Goal: Task Accomplishment & Management: Use online tool/utility

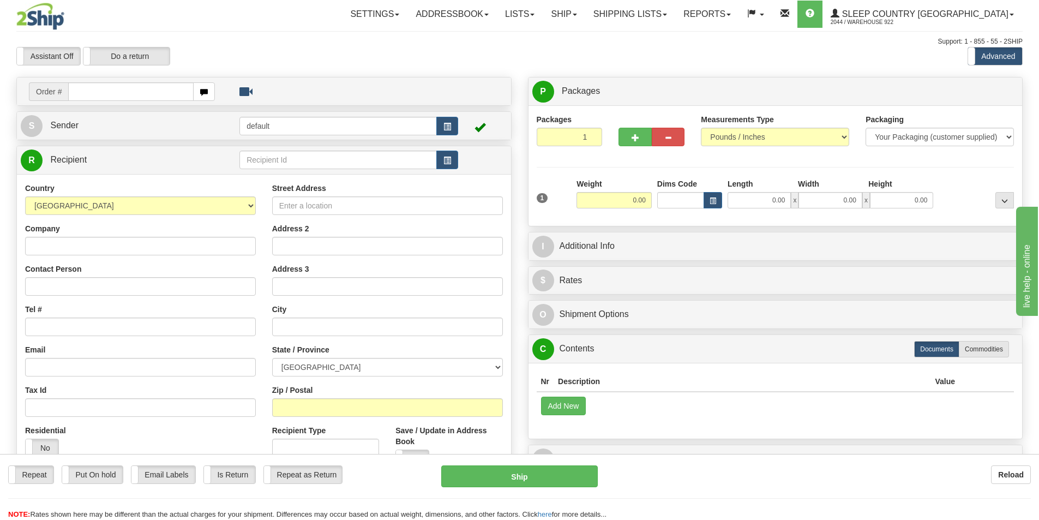
click at [358, 41] on div "Support: 1 - 855 - 55 - 2SHIP" at bounding box center [519, 41] width 1006 height 9
drag, startPoint x: 123, startPoint y: 89, endPoint x: 261, endPoint y: 80, distance: 138.3
click at [123, 89] on input "text" at bounding box center [130, 91] width 125 height 19
type input "9000i34220"
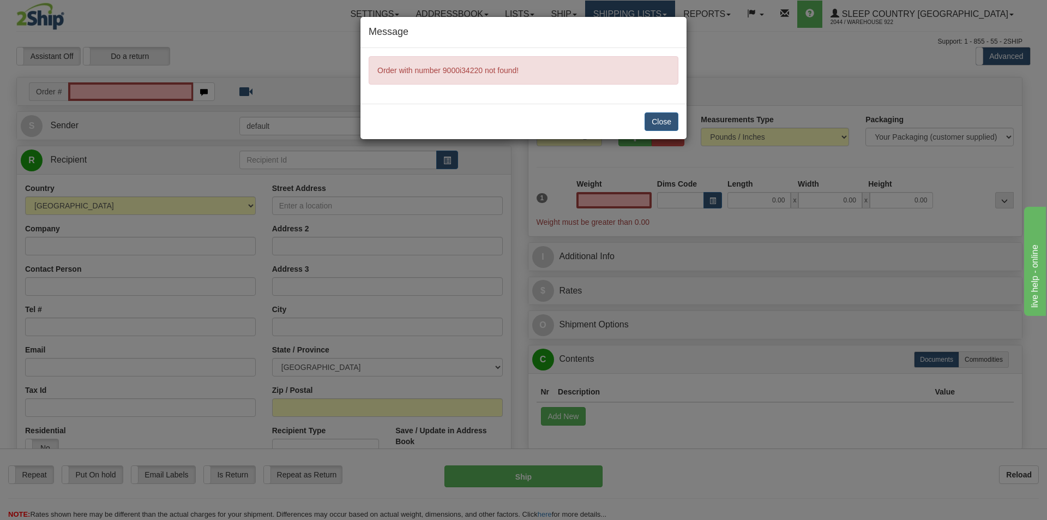
type input "0.00"
click at [672, 121] on button "Close" at bounding box center [661, 121] width 34 height 19
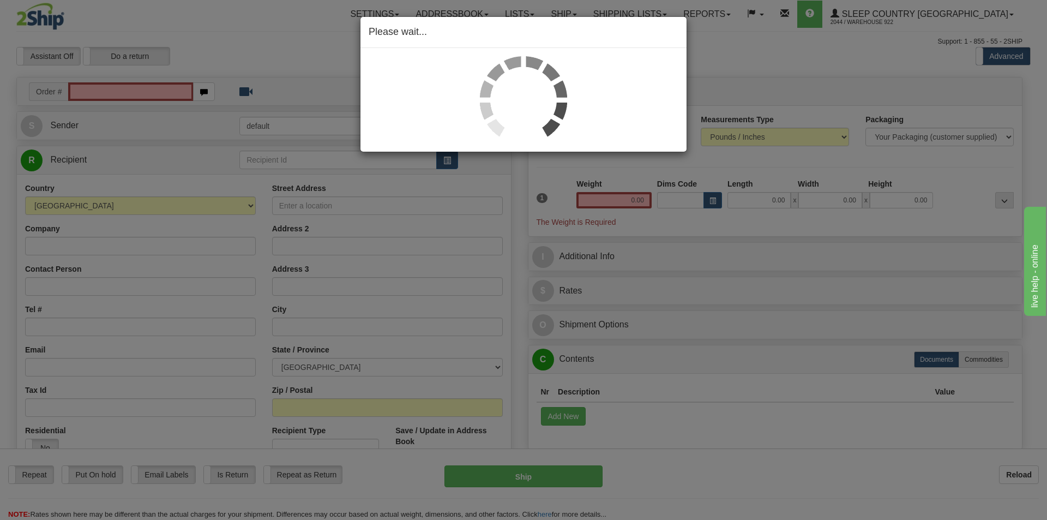
click at [152, 83] on div "Please wait..." at bounding box center [523, 260] width 1047 height 520
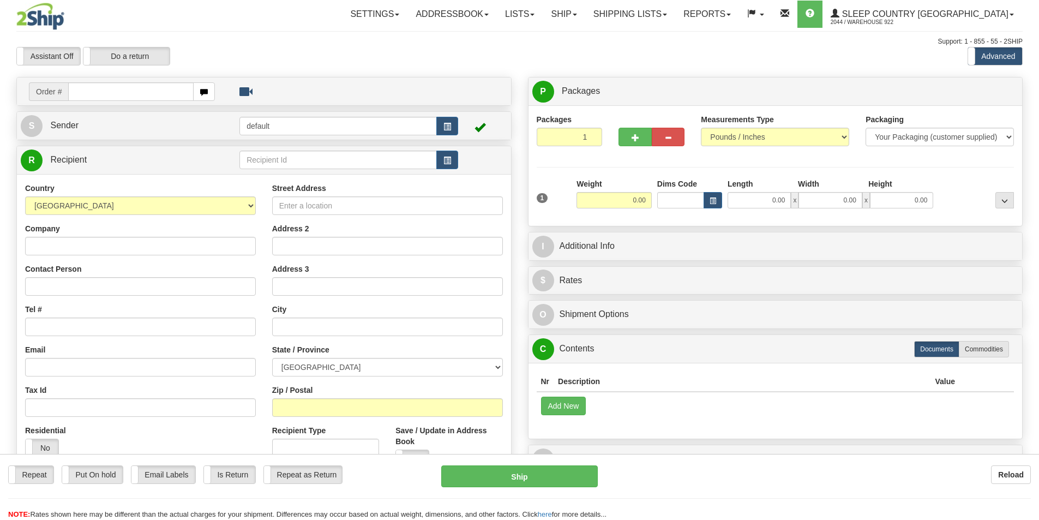
click at [147, 90] on input "text" at bounding box center [130, 91] width 125 height 19
type input "9000I034220"
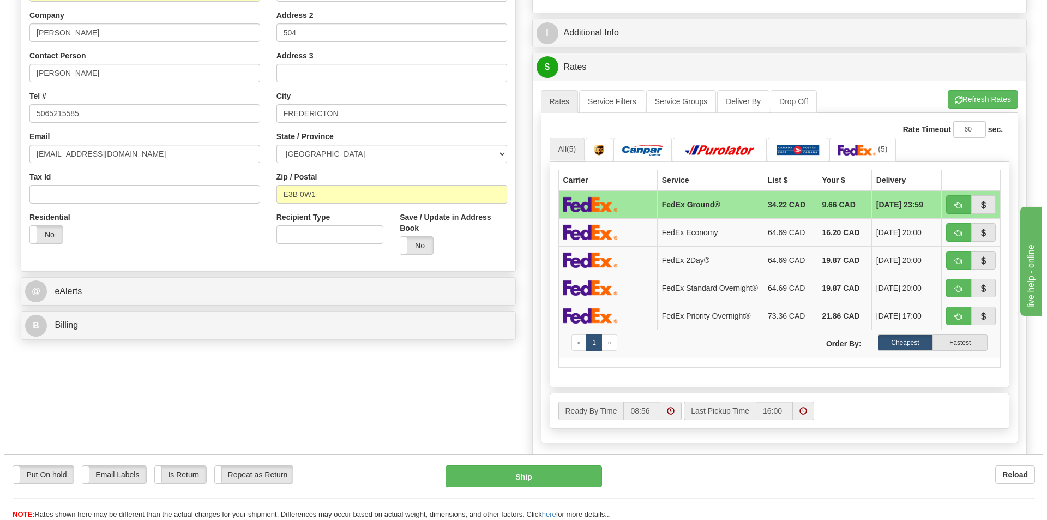
scroll to position [218, 0]
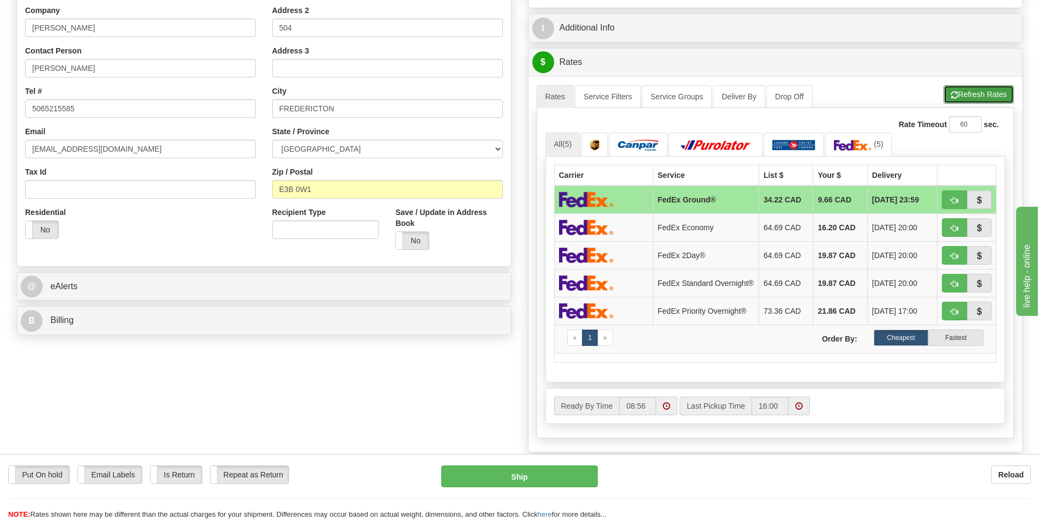
click at [966, 88] on button "Refresh Rates" at bounding box center [978, 94] width 70 height 19
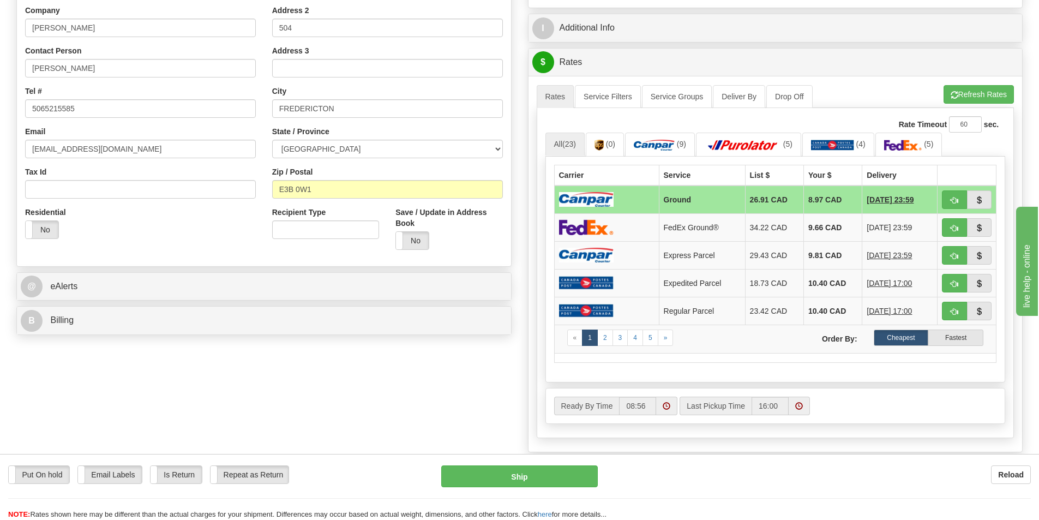
click at [603, 202] on img at bounding box center [586, 199] width 55 height 15
click at [666, 138] on link "(9)" at bounding box center [660, 143] width 70 height 23
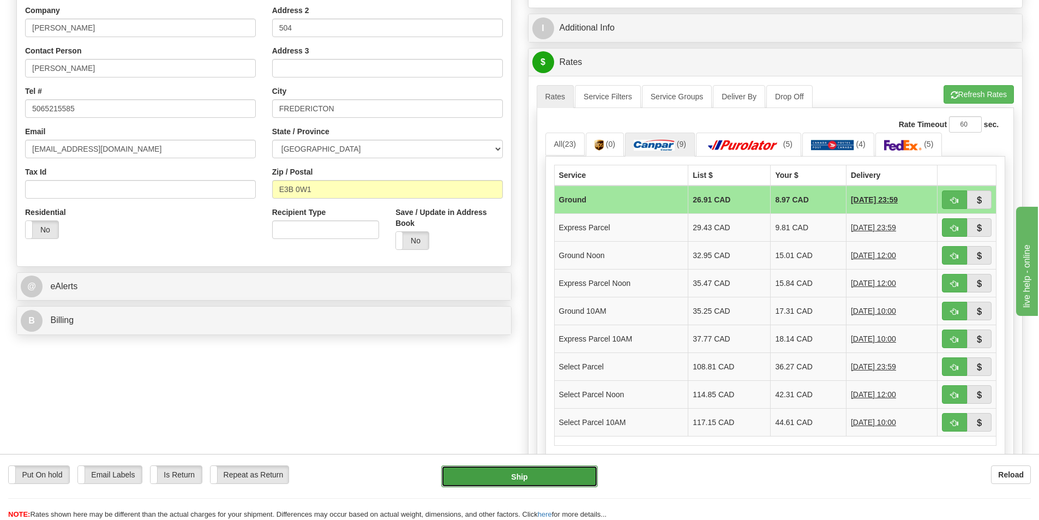
click at [544, 478] on button "Ship" at bounding box center [519, 476] width 156 height 22
type input "1"
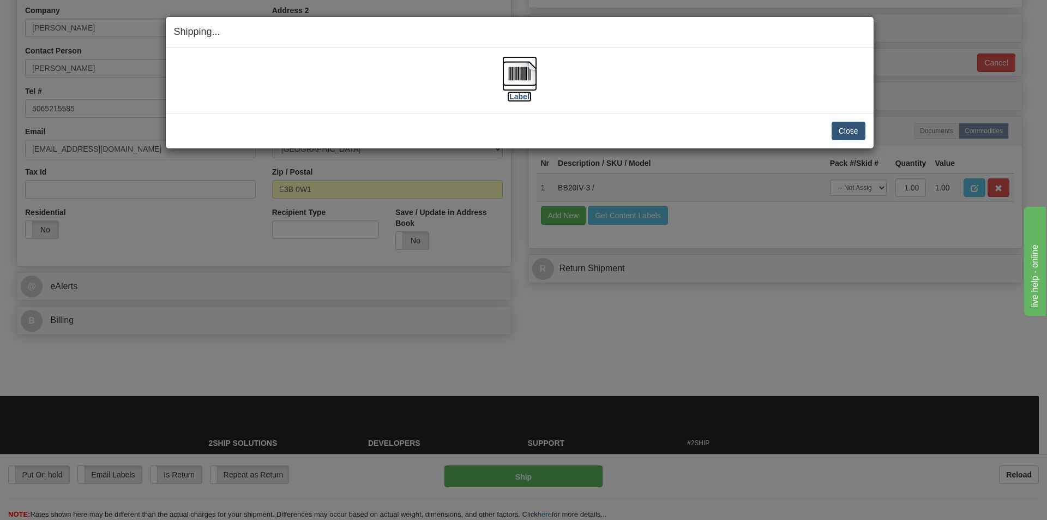
click at [527, 75] on img at bounding box center [519, 73] width 35 height 35
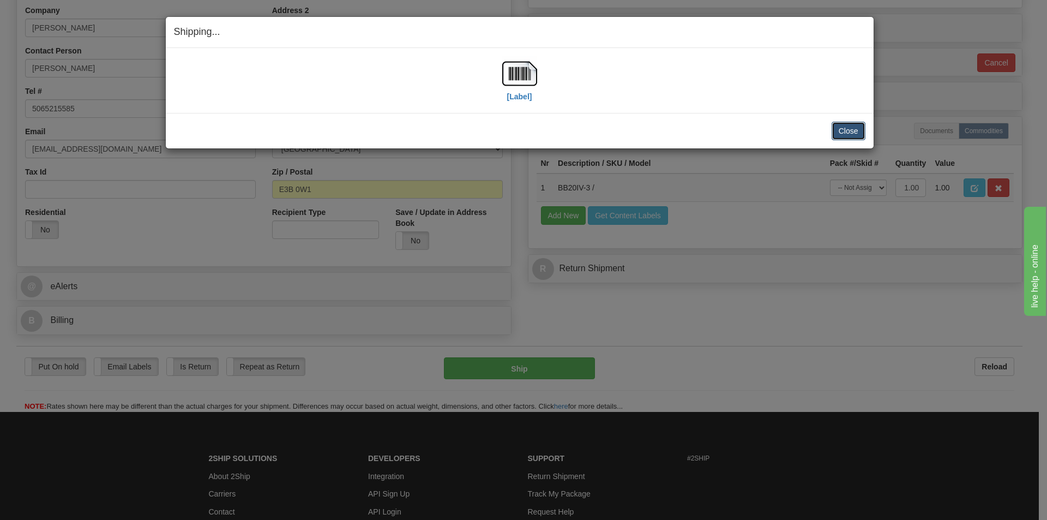
click at [850, 128] on button "Close" at bounding box center [849, 131] width 34 height 19
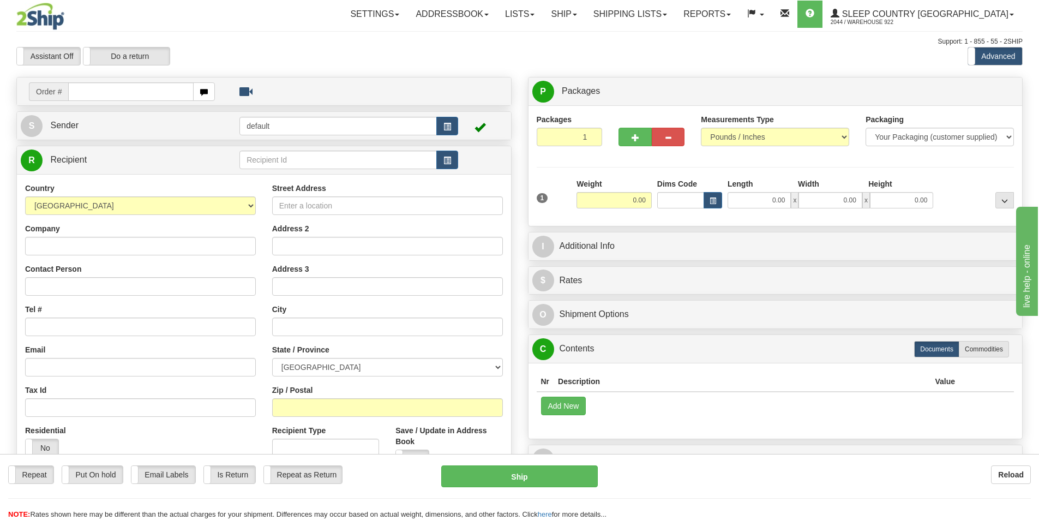
click at [155, 95] on input "text" at bounding box center [130, 91] width 125 height 19
type input "9000I028593"
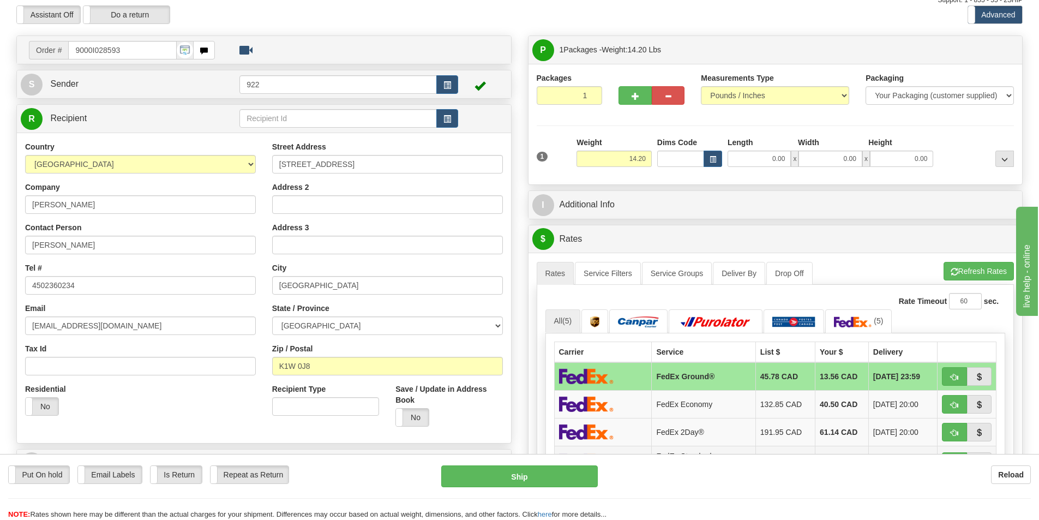
scroll to position [164, 0]
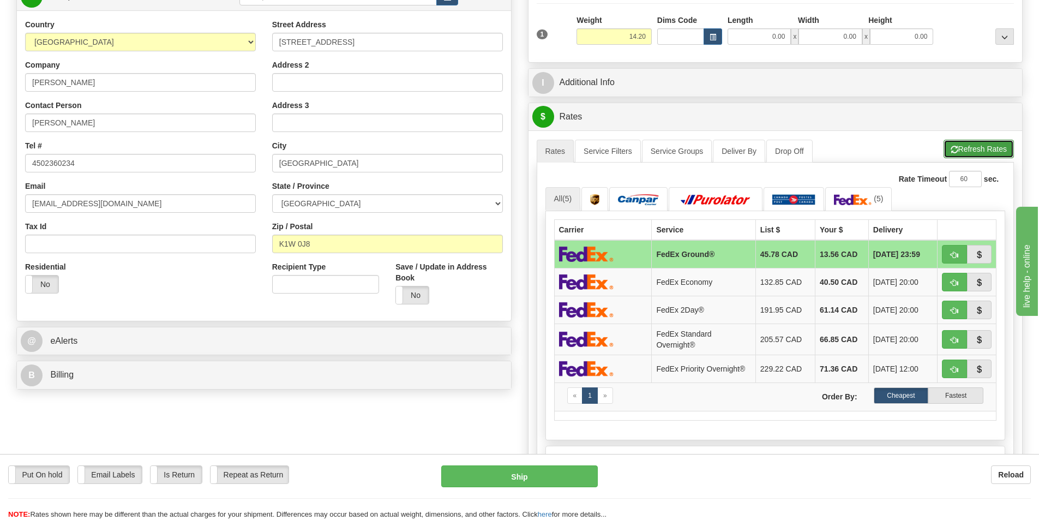
click at [972, 148] on button "Refresh Rates" at bounding box center [978, 149] width 70 height 19
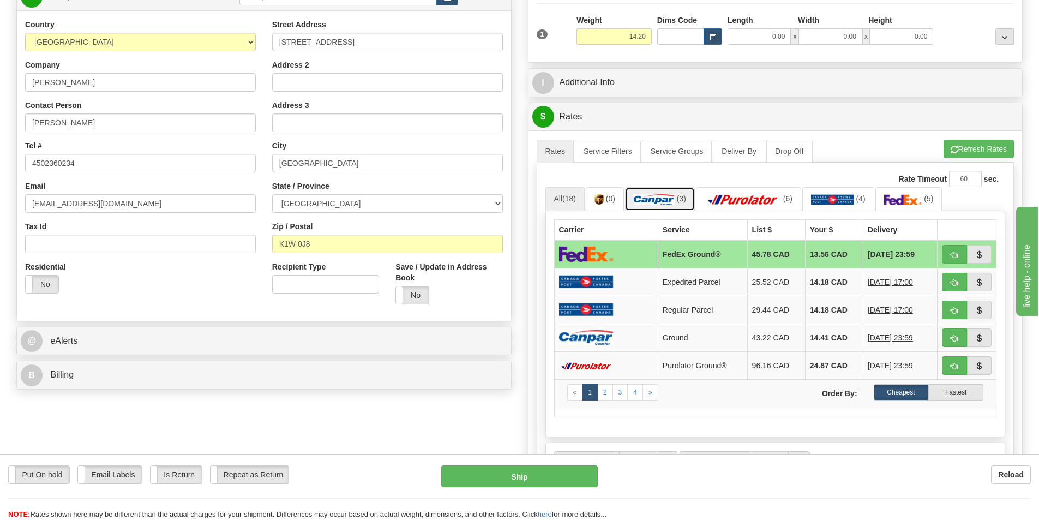
click at [674, 199] on img at bounding box center [654, 199] width 41 height 11
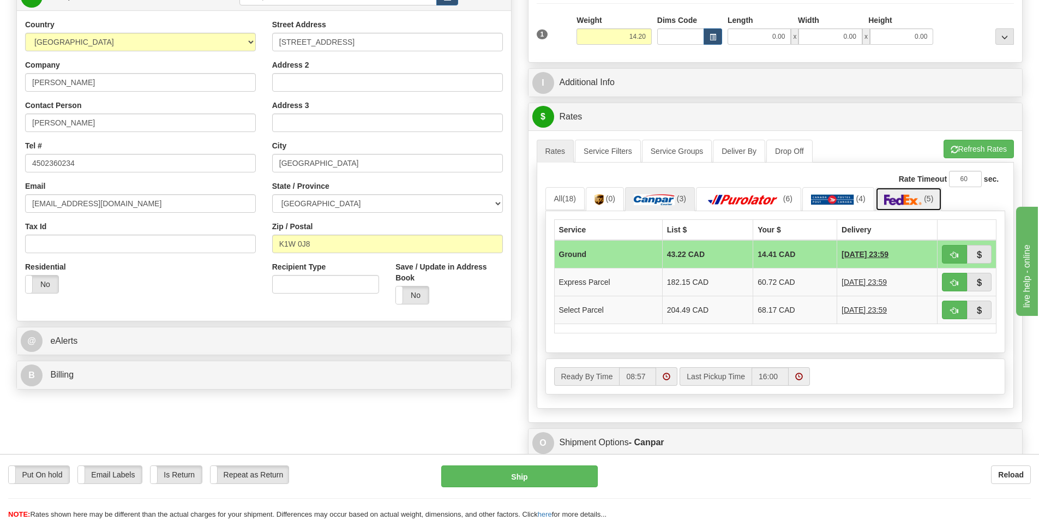
click at [903, 197] on img at bounding box center [903, 199] width 38 height 11
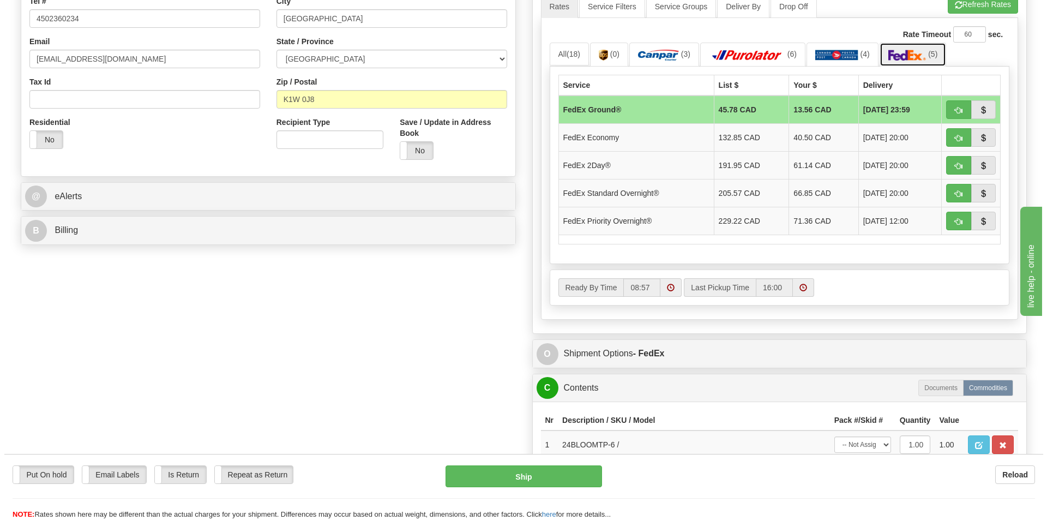
scroll to position [327, 0]
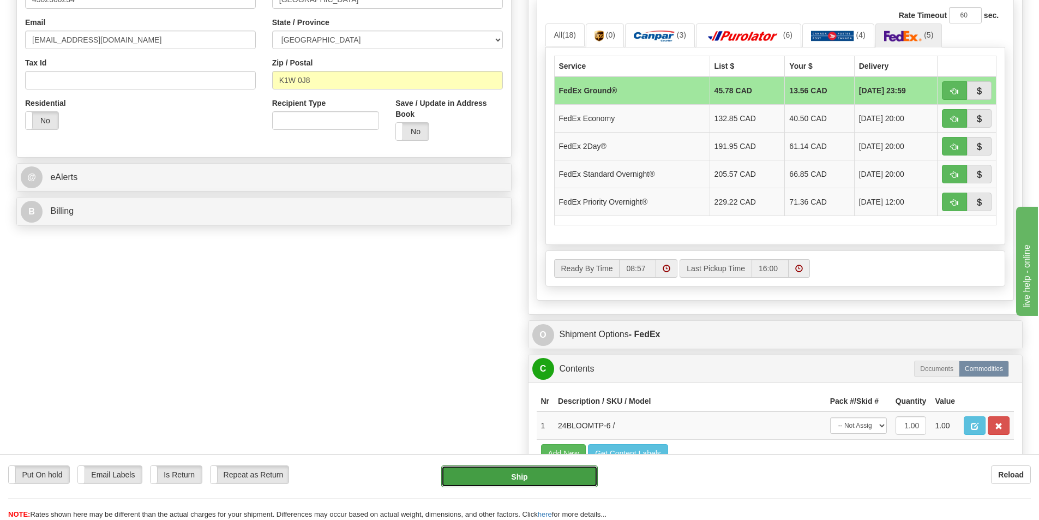
click at [552, 475] on button "Ship" at bounding box center [519, 476] width 156 height 22
type input "92"
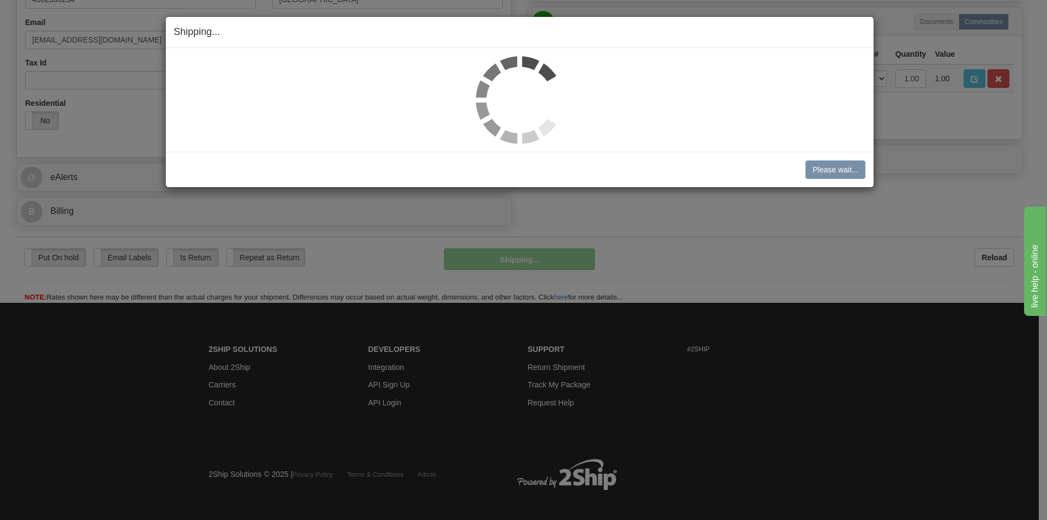
scroll to position [321, 0]
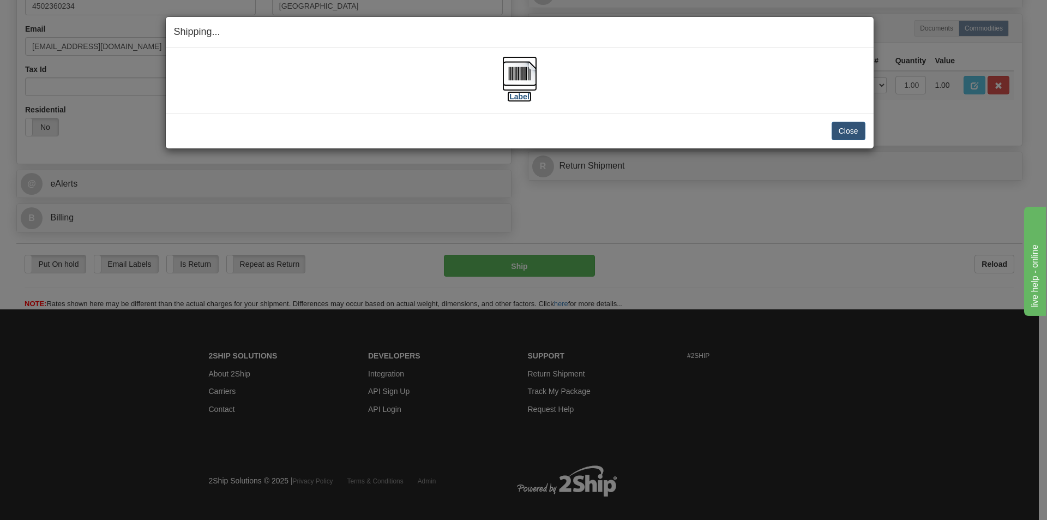
click at [520, 71] on img at bounding box center [519, 73] width 35 height 35
click at [845, 130] on button "Close" at bounding box center [849, 131] width 34 height 19
